Goal: Task Accomplishment & Management: Manage account settings

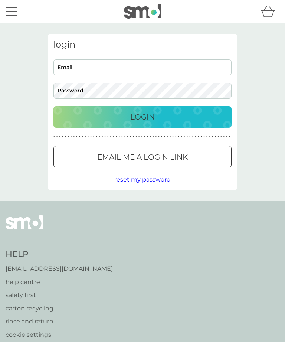
click at [129, 70] on input "Email" at bounding box center [142, 67] width 178 height 16
type input "[EMAIL_ADDRESS][DOMAIN_NAME]"
click at [142, 117] on button "Login" at bounding box center [142, 117] width 178 height 22
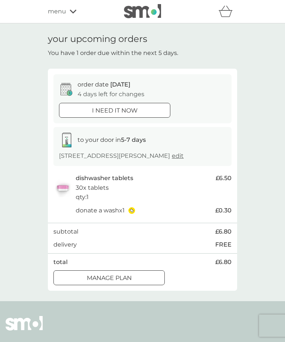
click at [59, 12] on span "menu" at bounding box center [57, 12] width 18 height 10
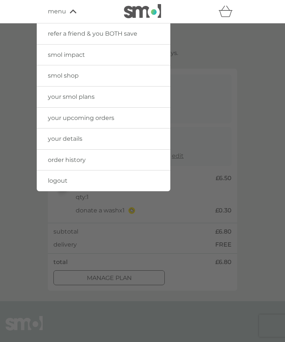
click at [77, 97] on span "your smol plans" at bounding box center [71, 96] width 47 height 7
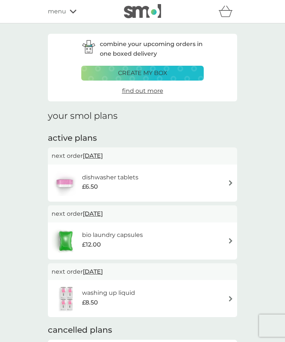
click at [192, 239] on div "bio laundry capsules £12.00" at bounding box center [143, 241] width 182 height 26
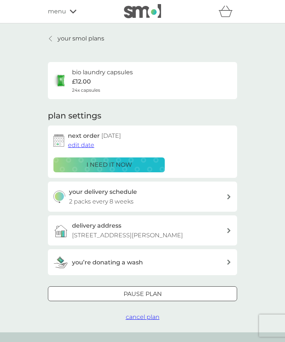
click at [81, 144] on span "edit date" at bounding box center [81, 144] width 26 height 7
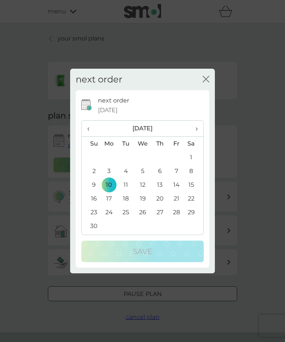
click at [86, 127] on th "‹" at bounding box center [91, 129] width 19 height 16
click at [109, 184] on td "13" at bounding box center [109, 185] width 17 height 14
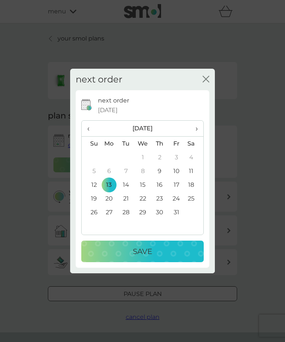
click at [156, 245] on button "Save" at bounding box center [142, 251] width 122 height 22
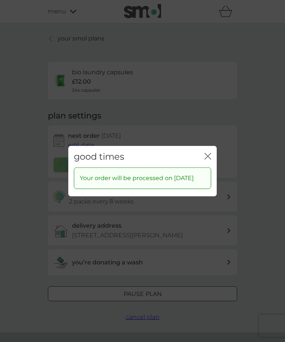
click at [209, 153] on icon "close" at bounding box center [209, 156] width 3 height 6
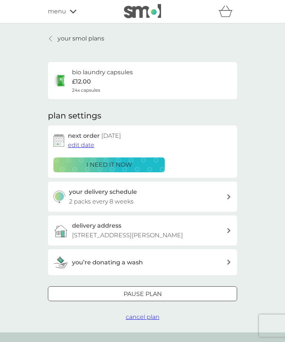
click at [50, 36] on icon at bounding box center [50, 39] width 3 height 6
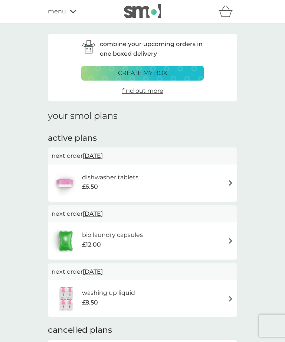
click at [57, 10] on span "menu" at bounding box center [57, 12] width 18 height 10
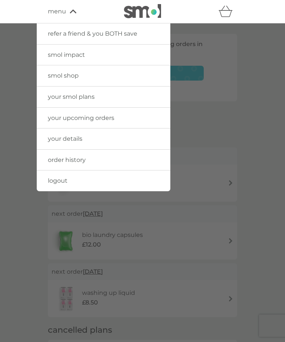
click at [79, 138] on span "your details" at bounding box center [65, 138] width 35 height 7
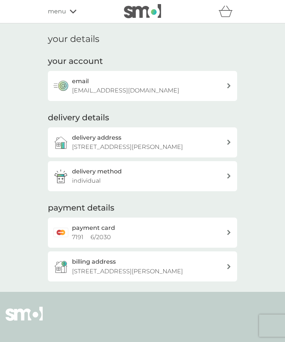
click at [60, 16] on span "menu" at bounding box center [57, 12] width 18 height 10
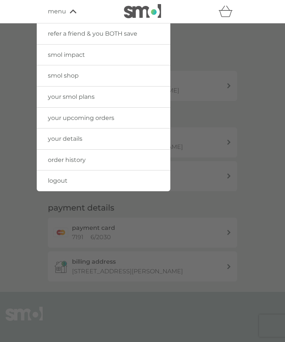
click at [69, 137] on span "your details" at bounding box center [65, 138] width 35 height 7
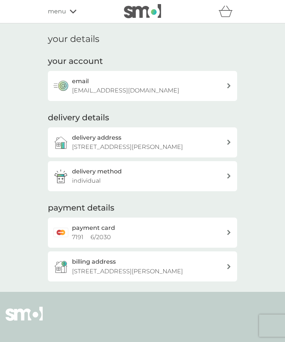
click at [222, 85] on div "email [EMAIL_ADDRESS][DOMAIN_NAME]" at bounding box center [149, 85] width 154 height 19
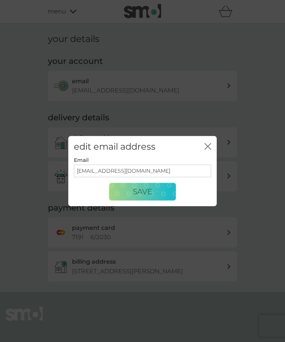
click at [211, 143] on icon "close" at bounding box center [209, 146] width 3 height 6
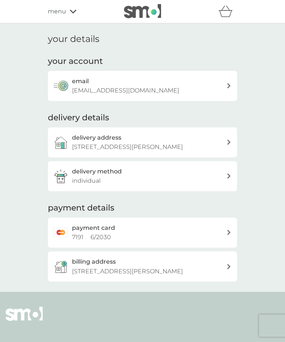
click at [234, 85] on div "email [EMAIL_ADDRESS][DOMAIN_NAME]" at bounding box center [142, 86] width 189 height 30
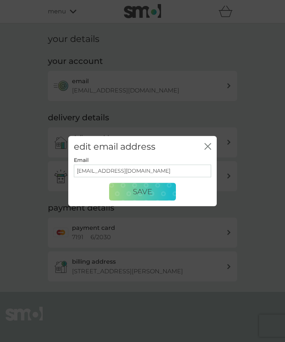
click at [208, 144] on icon "close" at bounding box center [207, 146] width 7 height 7
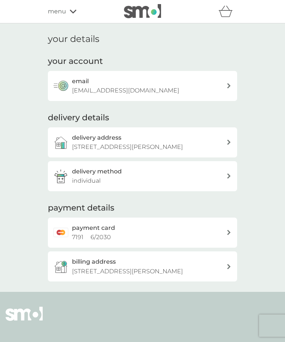
click at [221, 176] on div "delivery method individual" at bounding box center [149, 176] width 154 height 19
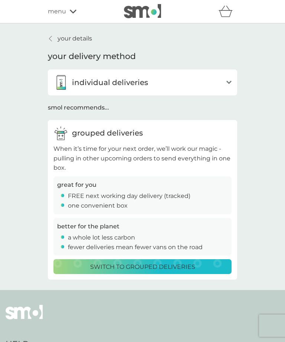
click at [53, 36] on div at bounding box center [50, 39] width 5 height 6
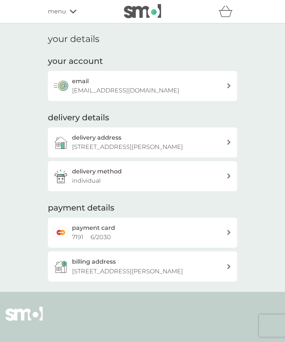
click at [48, 15] on span "menu" at bounding box center [57, 12] width 18 height 10
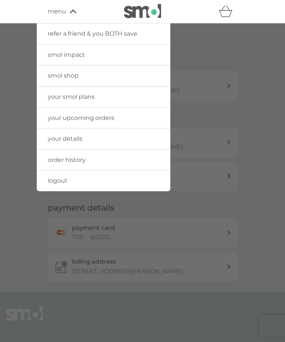
click at [78, 139] on span "your details" at bounding box center [65, 138] width 35 height 7
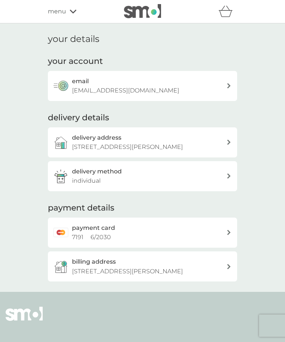
click at [67, 85] on img at bounding box center [60, 85] width 15 height 15
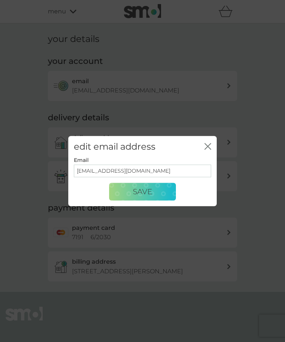
click at [167, 191] on button "Save" at bounding box center [142, 192] width 67 height 18
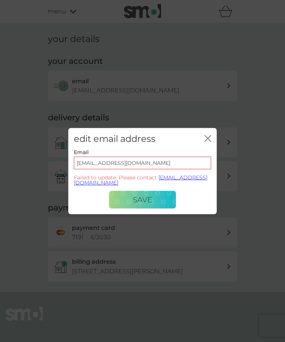
click at [208, 137] on icon "close" at bounding box center [207, 138] width 7 height 7
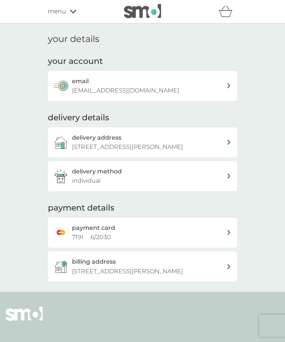
click at [236, 80] on div "email [EMAIL_ADDRESS][DOMAIN_NAME]" at bounding box center [142, 86] width 189 height 30
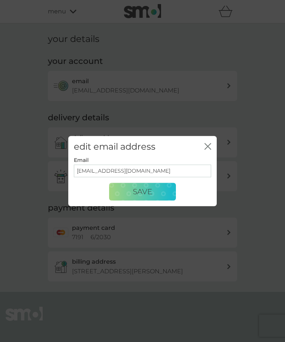
click at [214, 145] on div "edit email address close" at bounding box center [142, 147] width 148 height 22
click at [210, 145] on icon "close" at bounding box center [207, 146] width 7 height 7
